Goal: Information Seeking & Learning: Learn about a topic

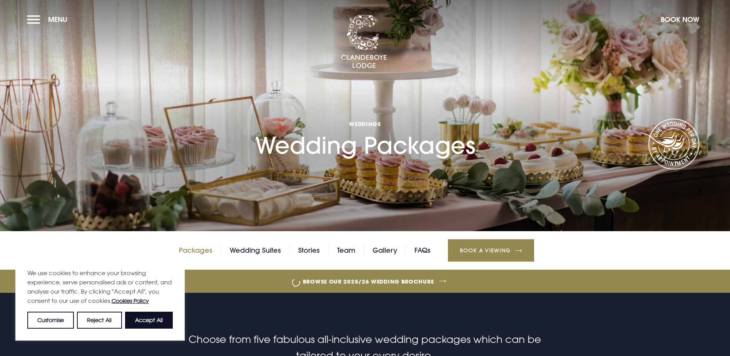
click at [201, 256] on link "Packages" at bounding box center [195, 250] width 33 height 12
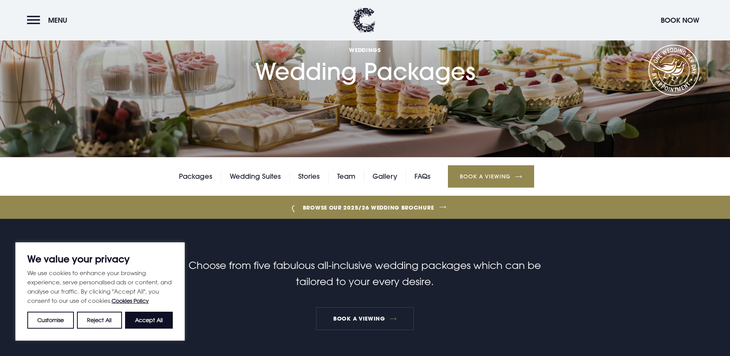
scroll to position [77, 0]
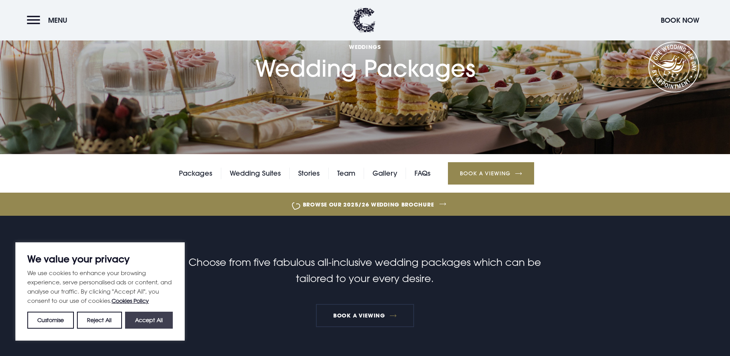
click at [154, 321] on button "Accept All" at bounding box center [149, 319] width 48 height 17
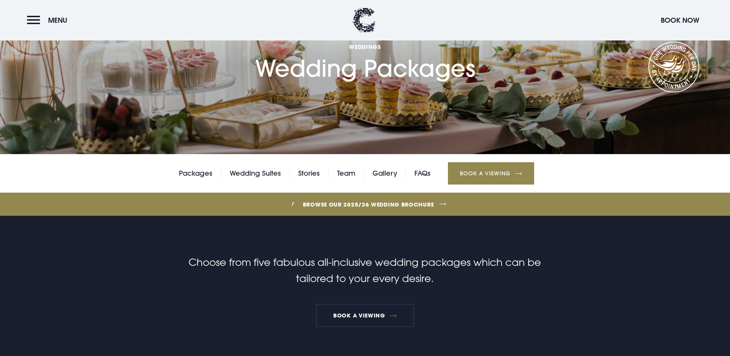
checkbox input "true"
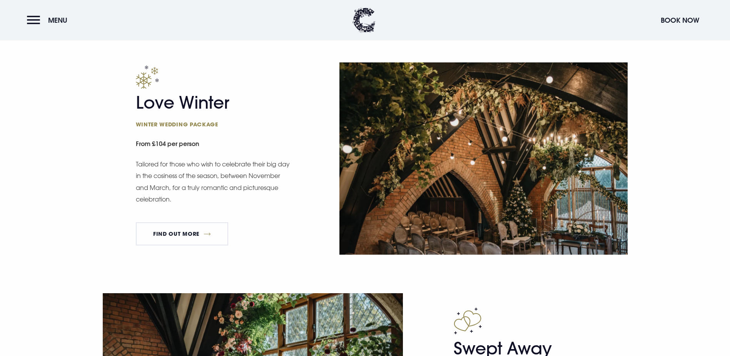
scroll to position [924, 0]
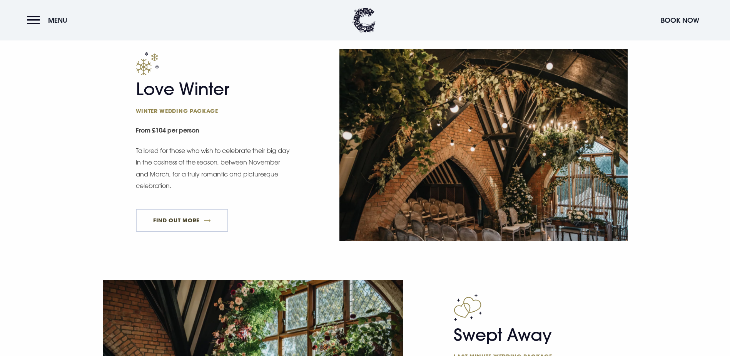
click at [181, 232] on link "FIND OUT MORE" at bounding box center [182, 220] width 93 height 23
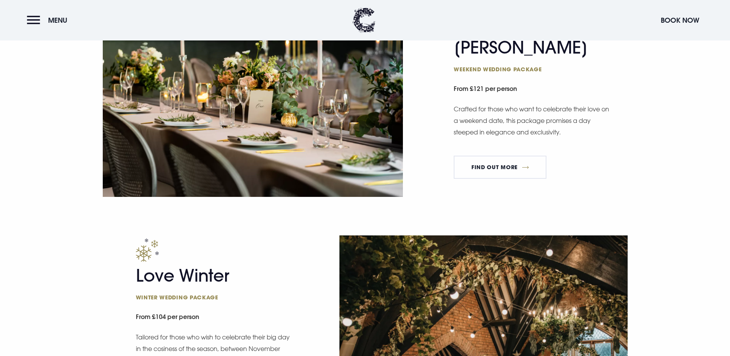
scroll to position [732, 0]
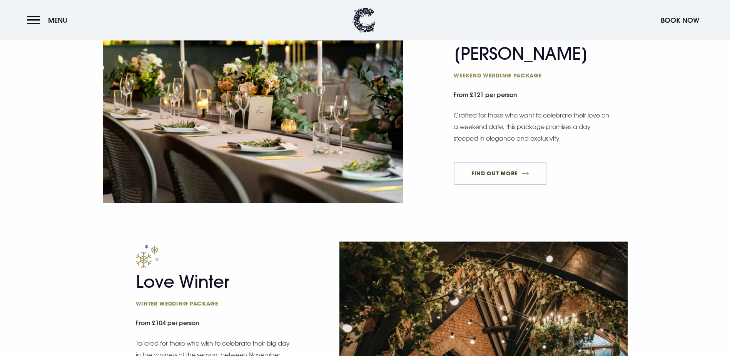
click at [506, 185] on link "FIND OUT MORE" at bounding box center [500, 173] width 93 height 23
